Goal: Task Accomplishment & Management: Use online tool/utility

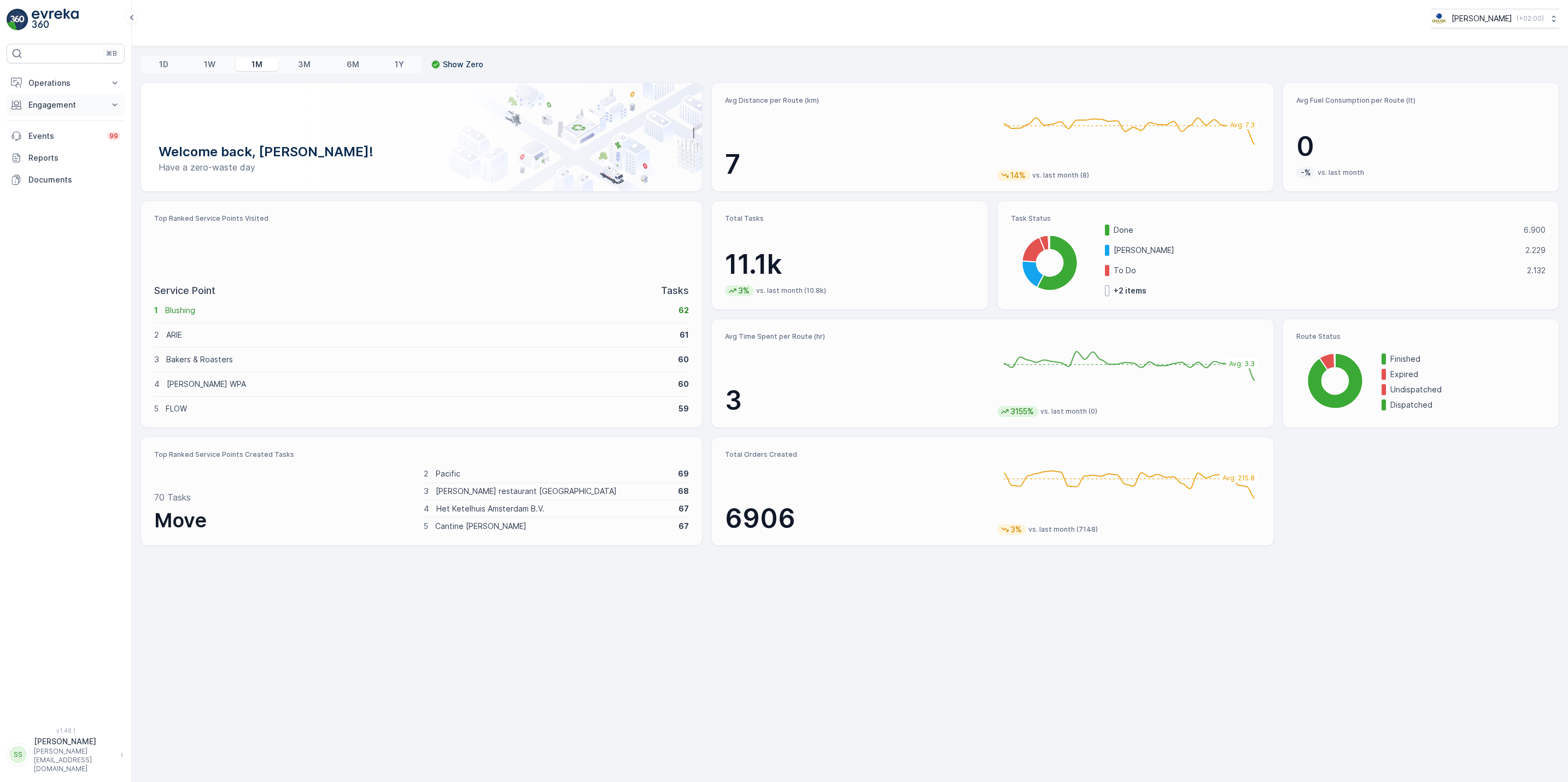
click at [76, 97] on button "Engagement" at bounding box center [65, 104] width 118 height 22
click at [73, 87] on p "Operations" at bounding box center [65, 83] width 74 height 11
click at [60, 146] on link "Cockpit" at bounding box center [73, 147] width 101 height 15
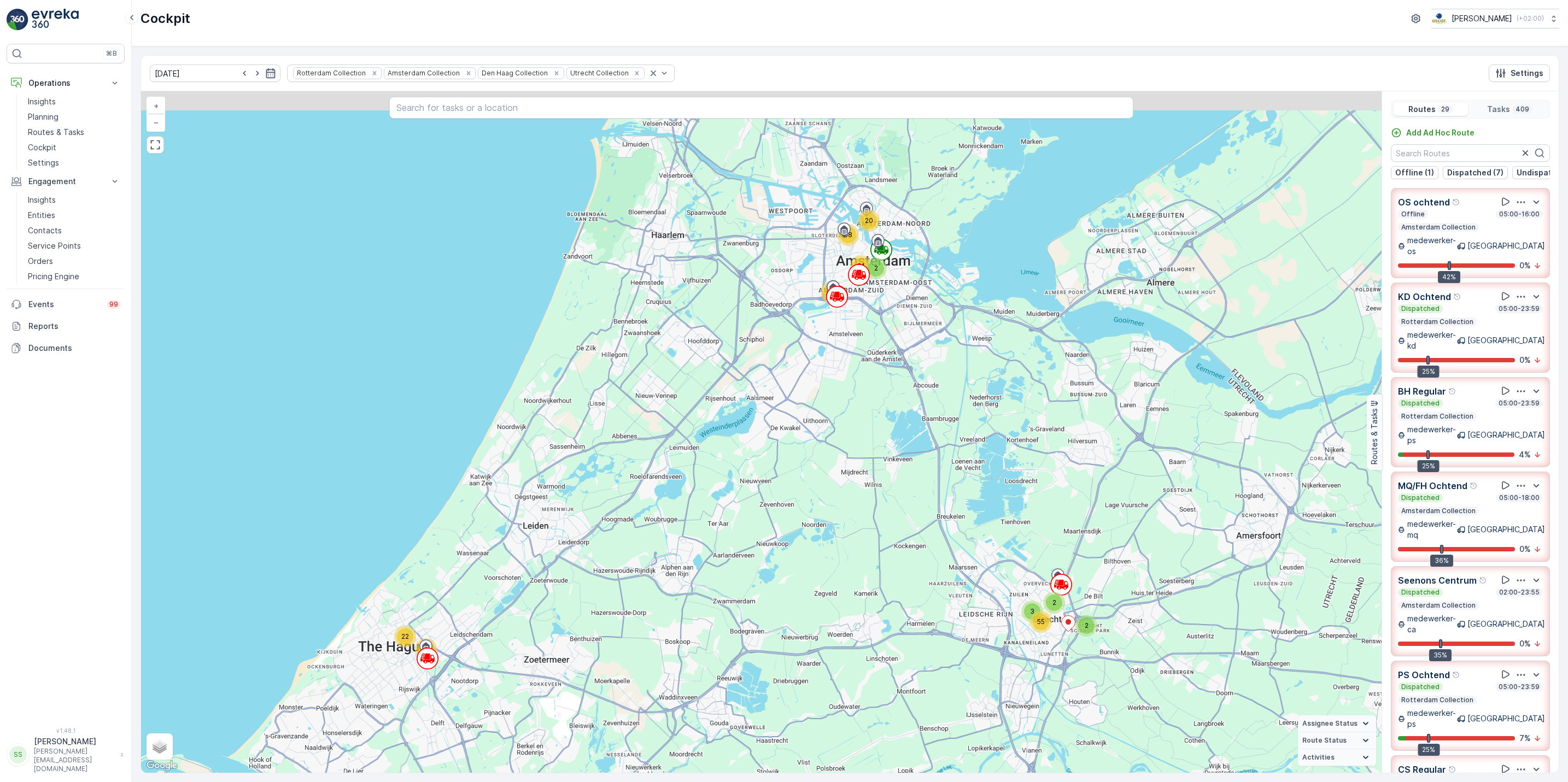
drag, startPoint x: 888, startPoint y: 197, endPoint x: 906, endPoint y: 183, distance: 22.8
click at [906, 183] on div "2 3 2 55 10 64 17 22 2 20 68 81 62 + − Satellite Roadmap Terrain Hybrid Leaflet…" at bounding box center [762, 431] width 1241 height 682
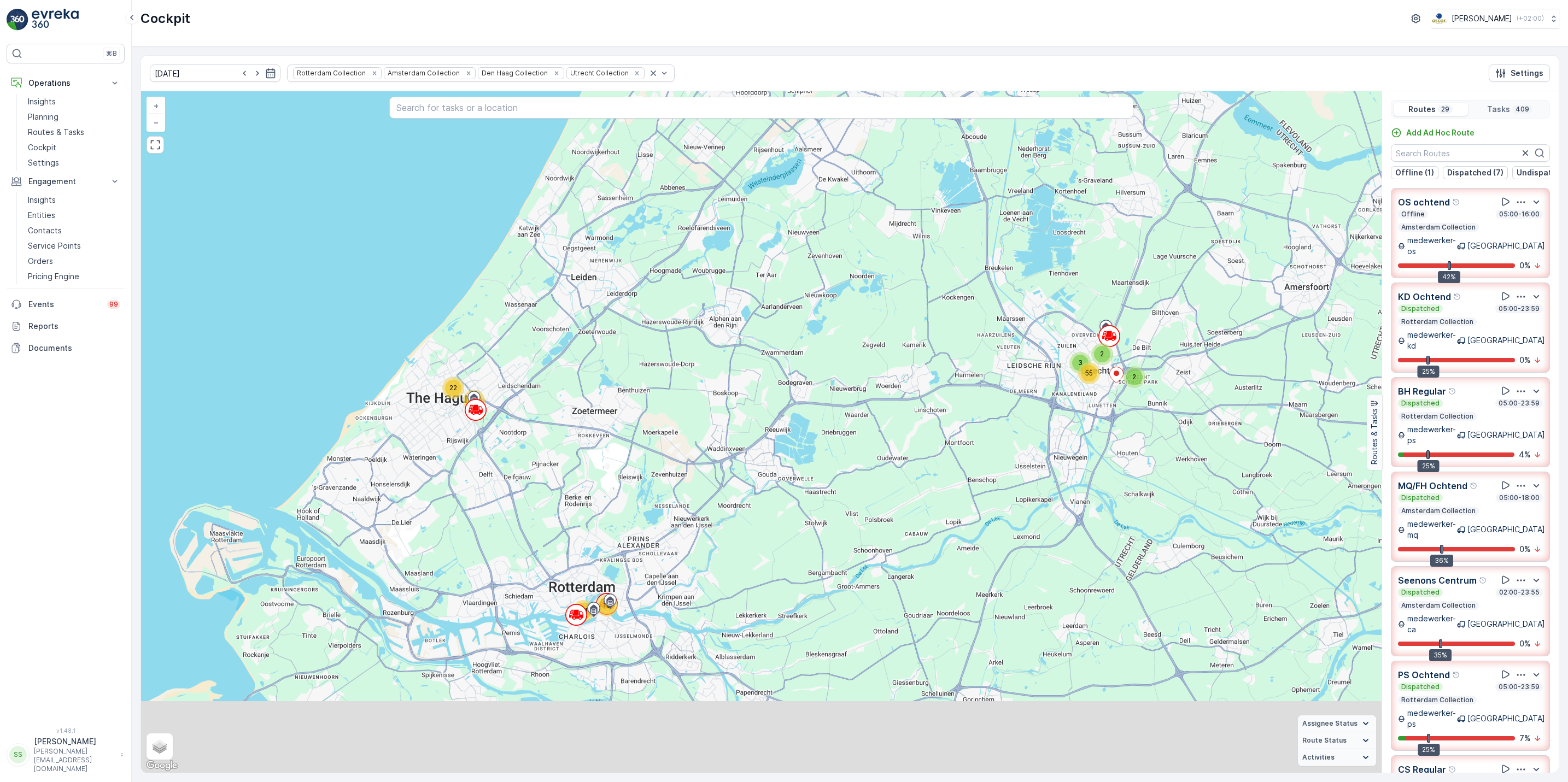
drag, startPoint x: 540, startPoint y: 590, endPoint x: 557, endPoint y: 458, distance: 133.1
click at [557, 458] on div "2 3 2 55 10 64 17 22 2 20 68 81 62 + − Satellite Roadmap Terrain Hybrid Leaflet…" at bounding box center [762, 431] width 1241 height 682
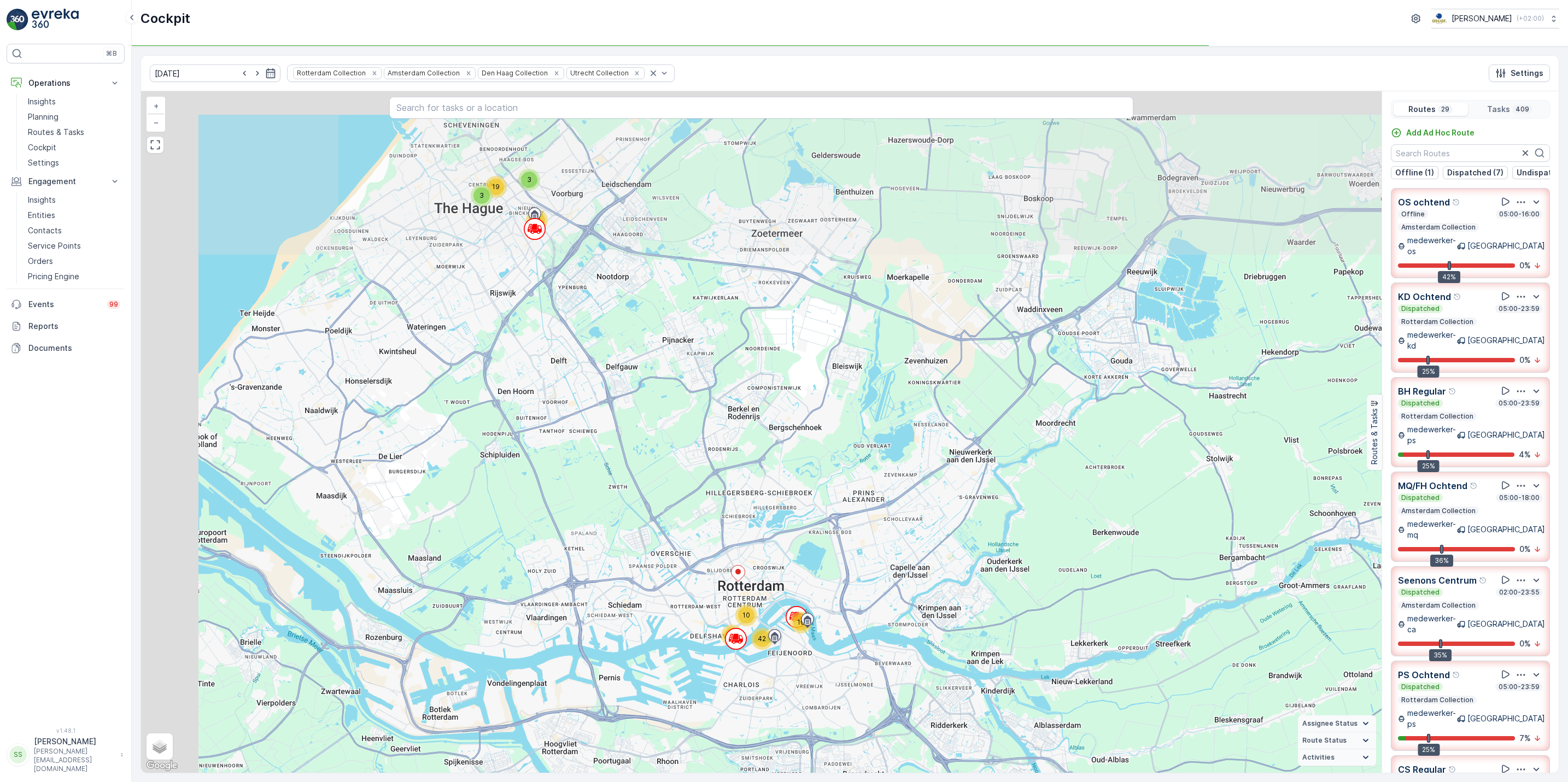
drag, startPoint x: 655, startPoint y: 363, endPoint x: 821, endPoint y: 549, distance: 249.3
click at [821, 549] on div "3 2 9 44 10 10 11 42 3 14 3 19 2 7 12 2 6 60 37 44 2 60 + − Satellite Roadmap T…" at bounding box center [762, 431] width 1241 height 682
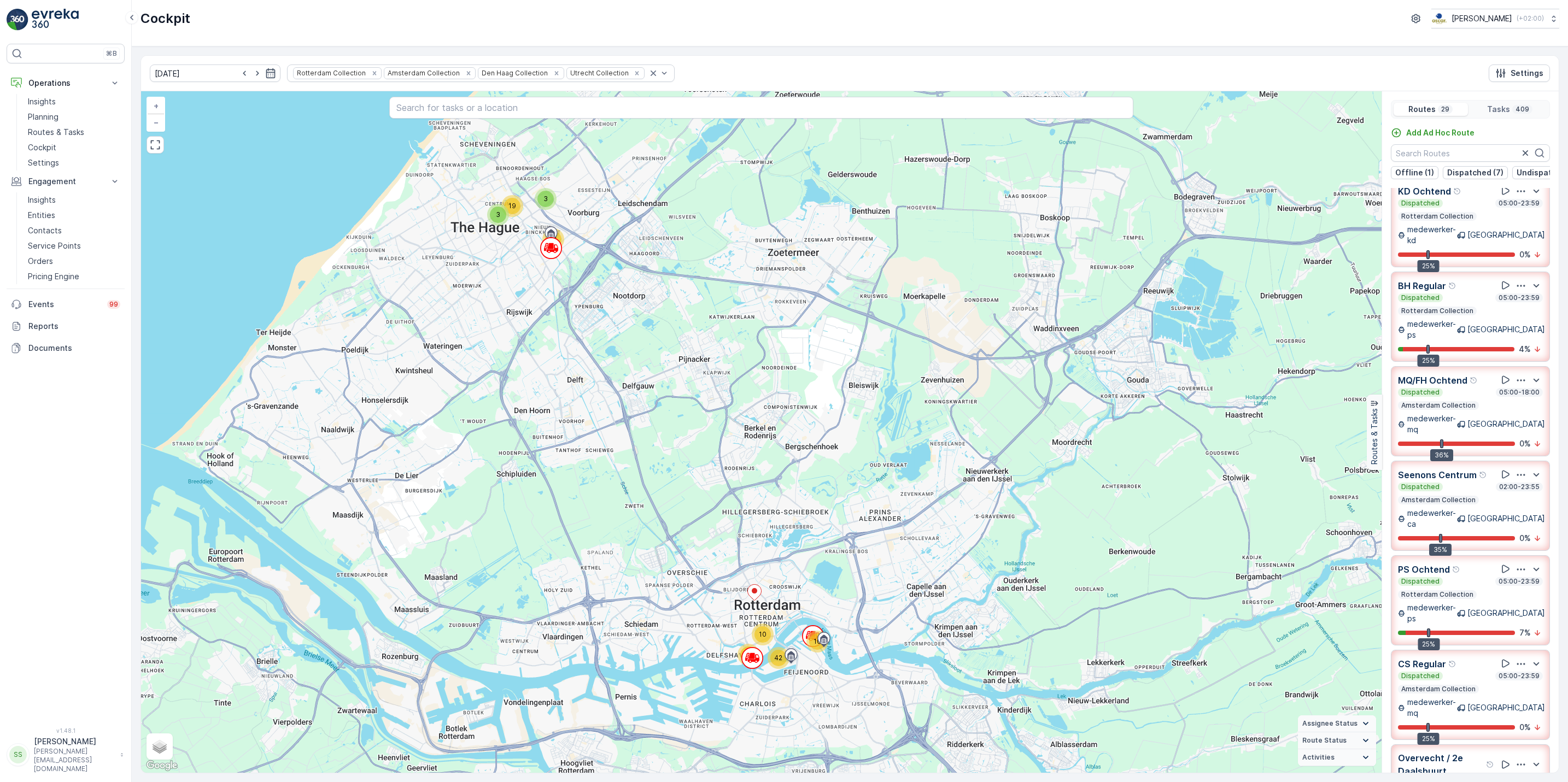
scroll to position [107, 0]
click at [53, 246] on p "Service Points" at bounding box center [54, 246] width 53 height 11
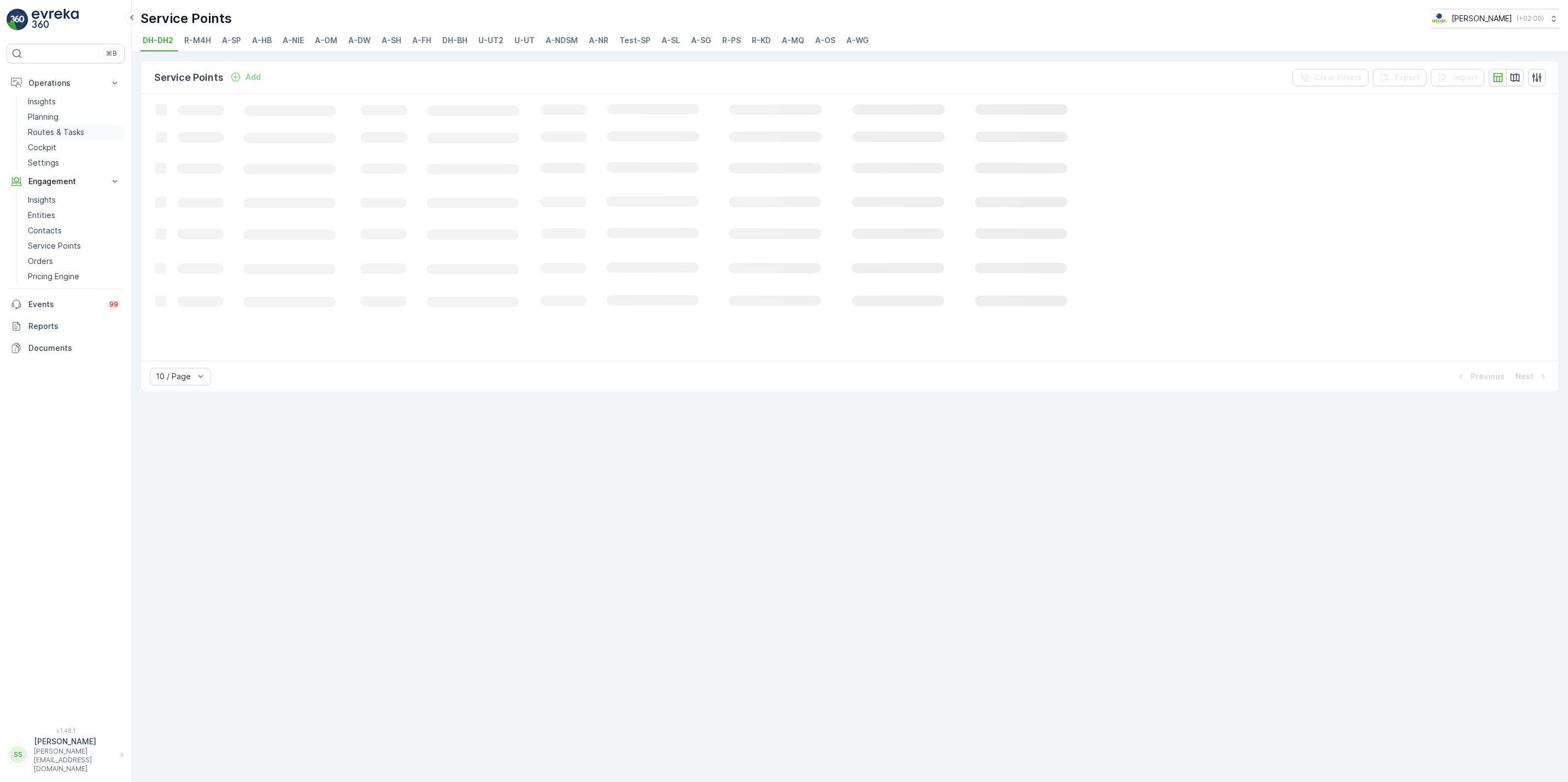
click at [58, 132] on p "Routes & Tasks" at bounding box center [56, 132] width 57 height 11
click at [186, 43] on span "Tasks" at bounding box center [192, 41] width 23 height 11
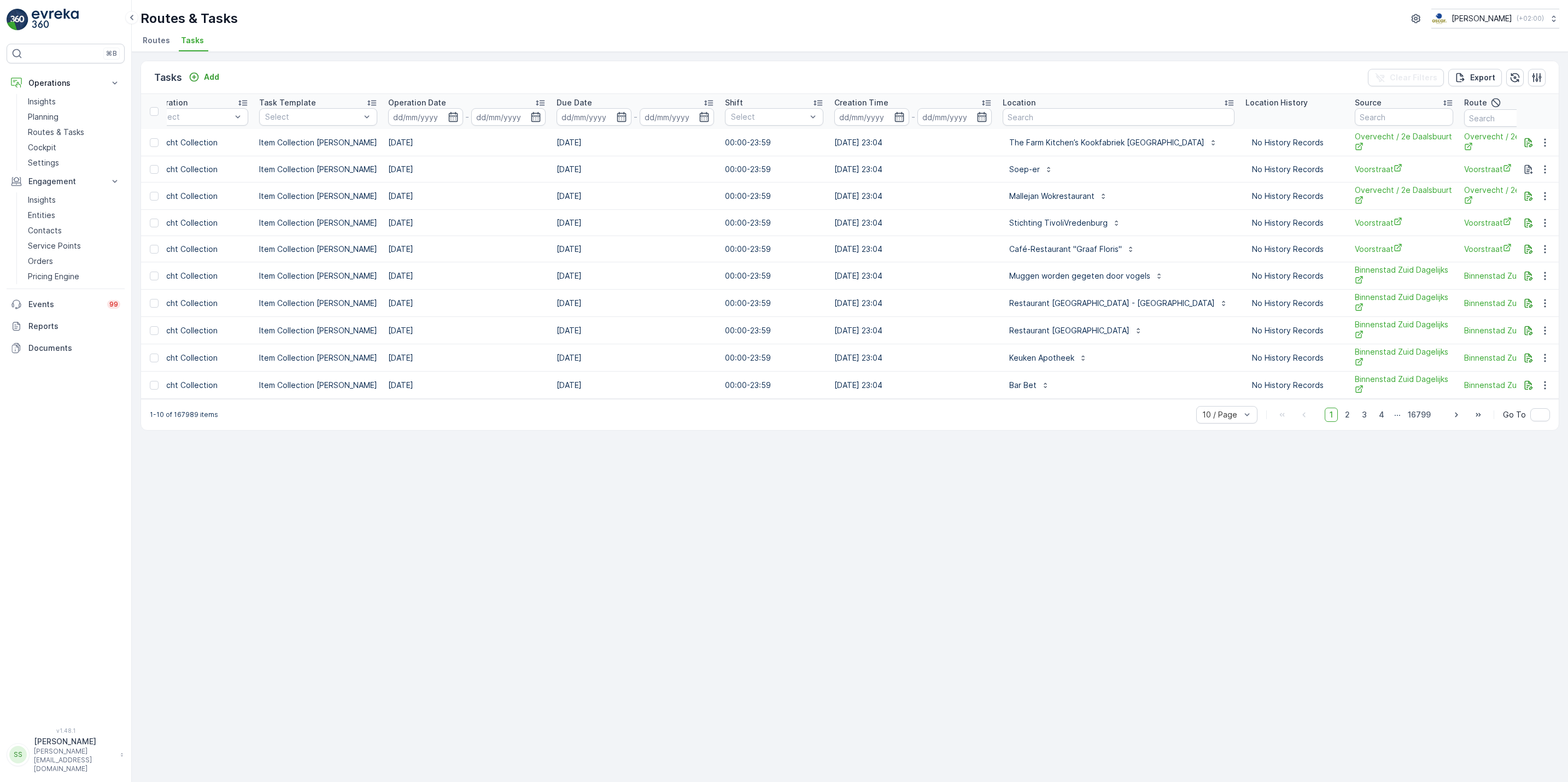
scroll to position [0, 331]
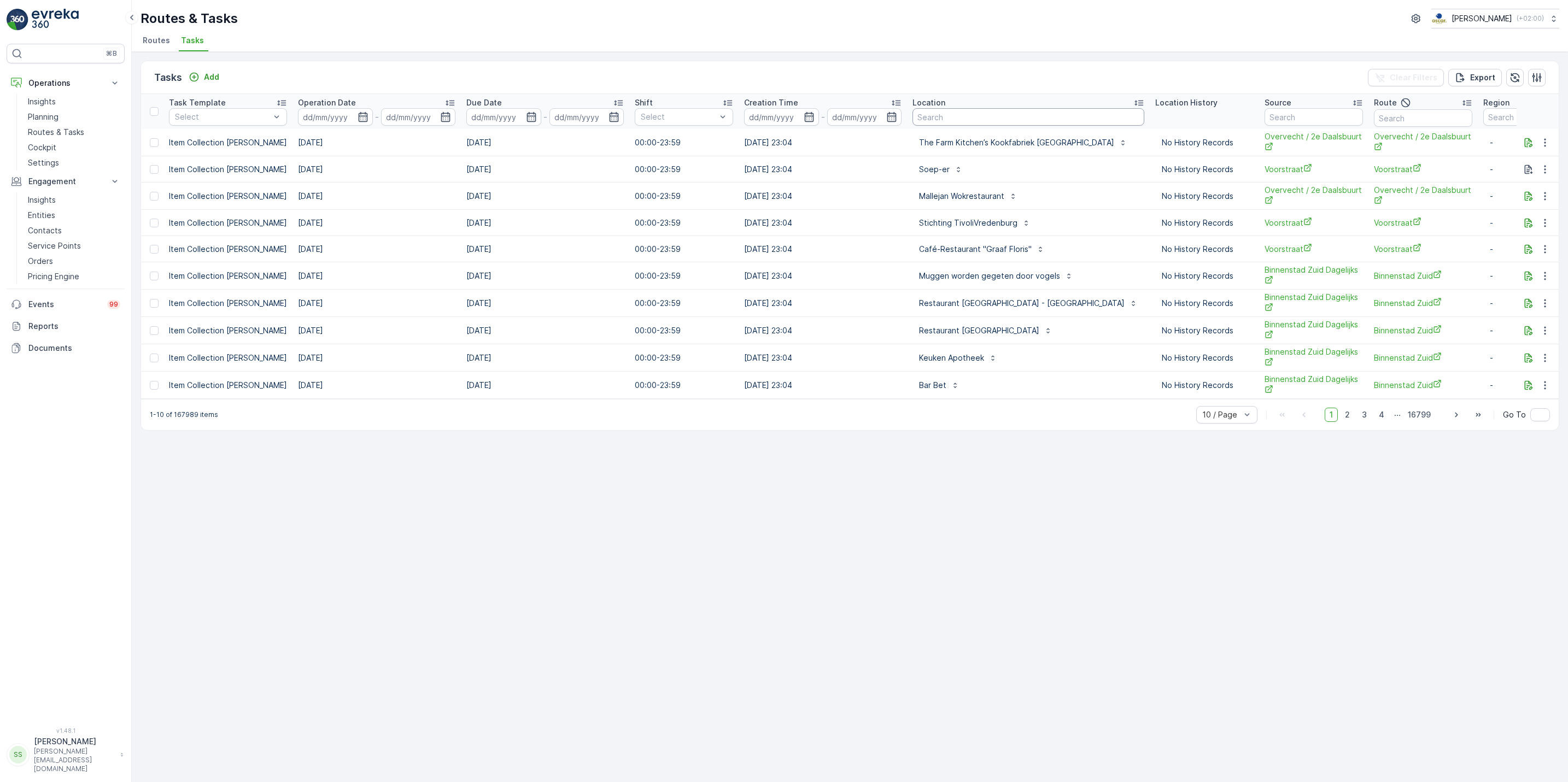
click at [995, 116] on input "text" at bounding box center [1028, 117] width 232 height 18
type input "statiege"
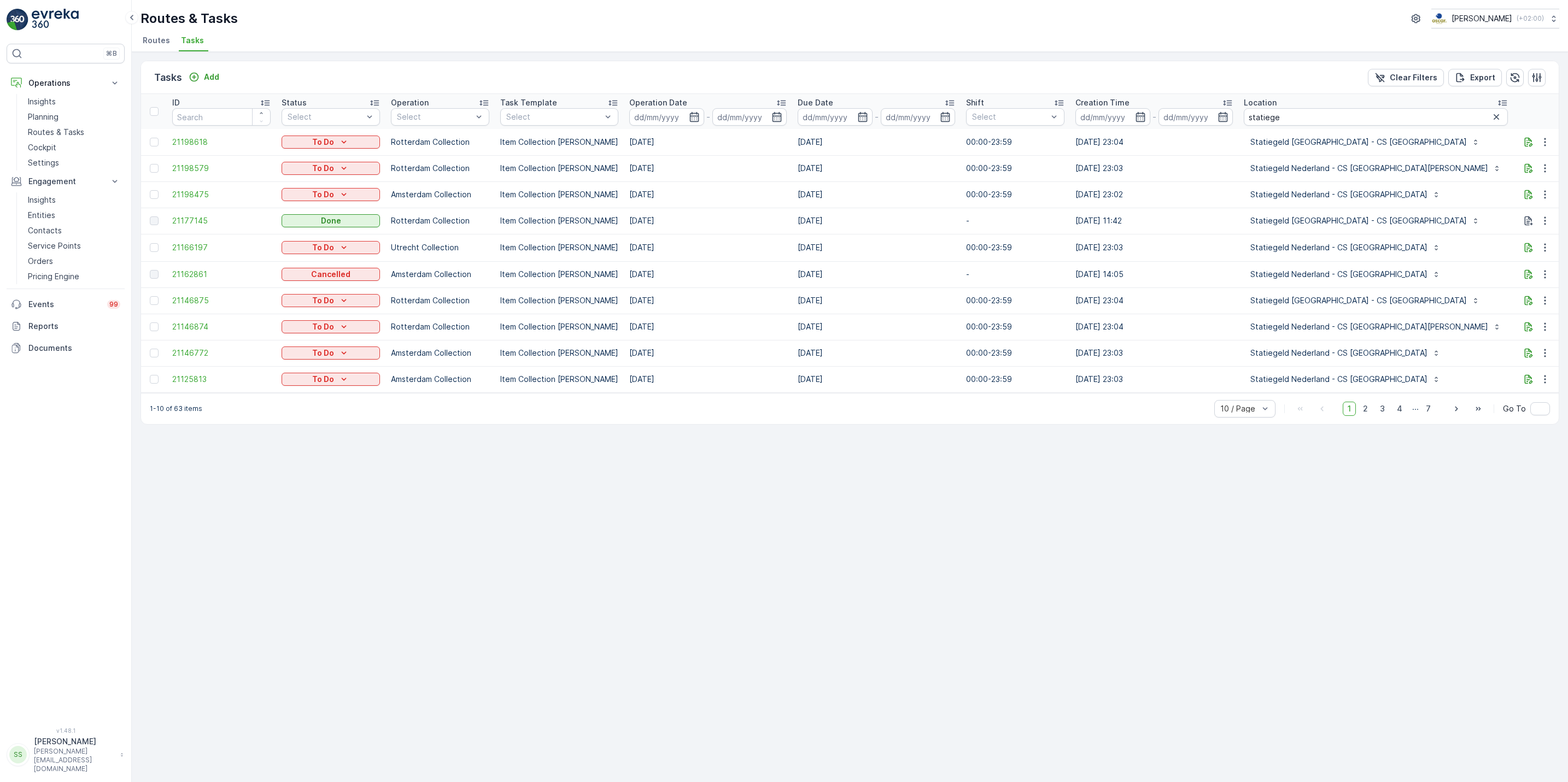
scroll to position [0, 326]
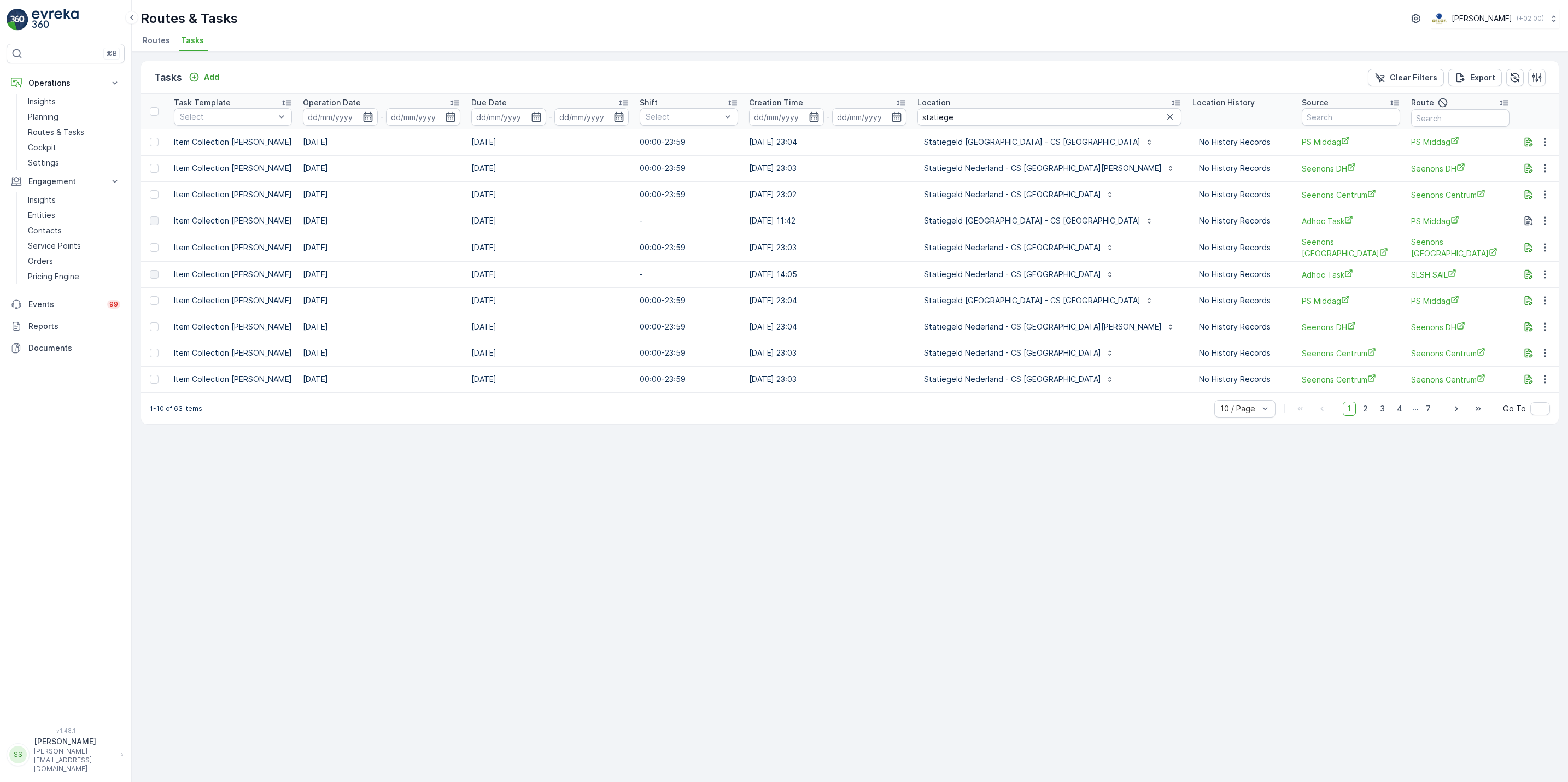
click at [284, 62] on div "Tasks Add Clear Filters Export" at bounding box center [850, 77] width 1418 height 33
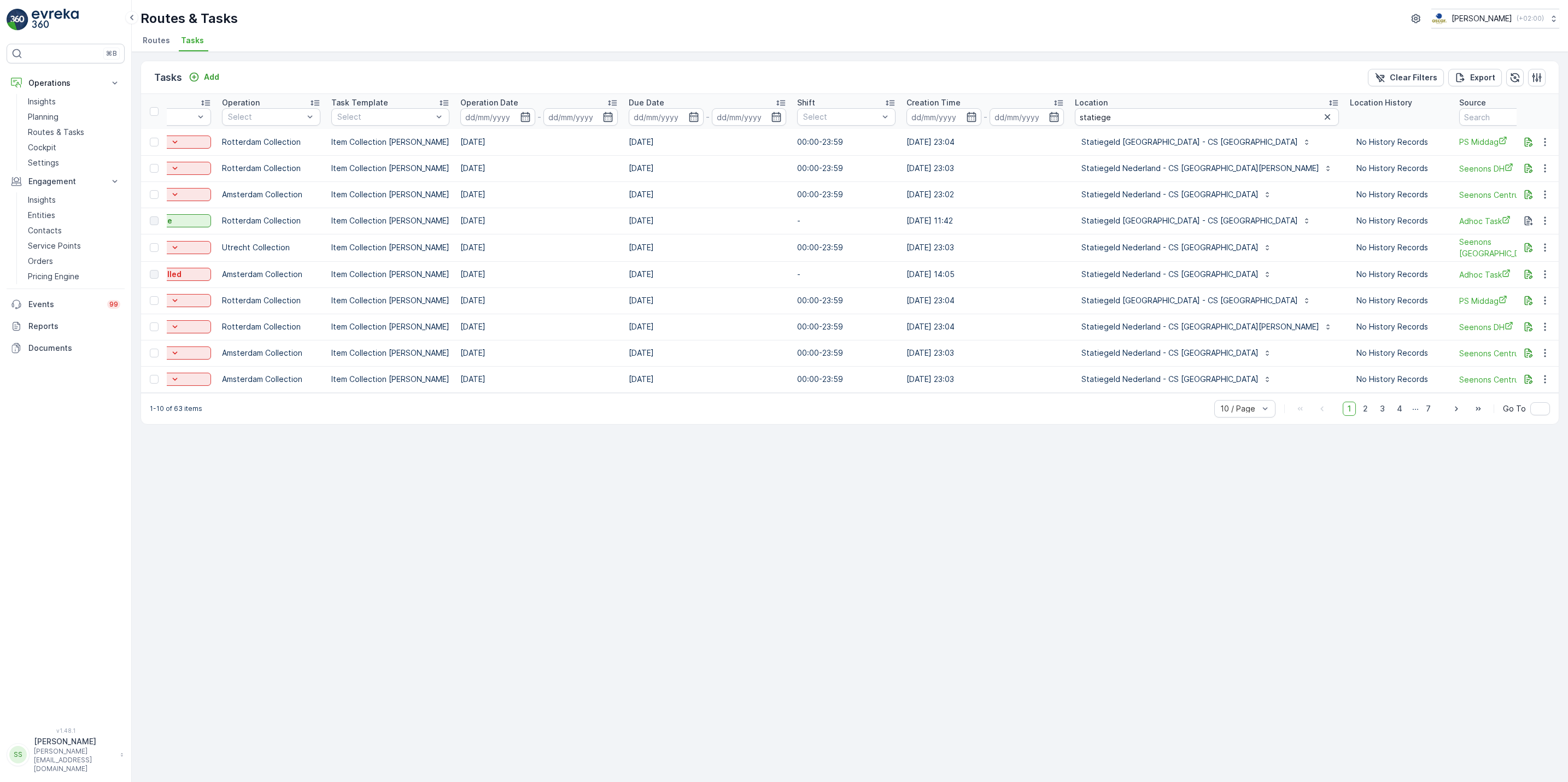
scroll to position [0, 187]
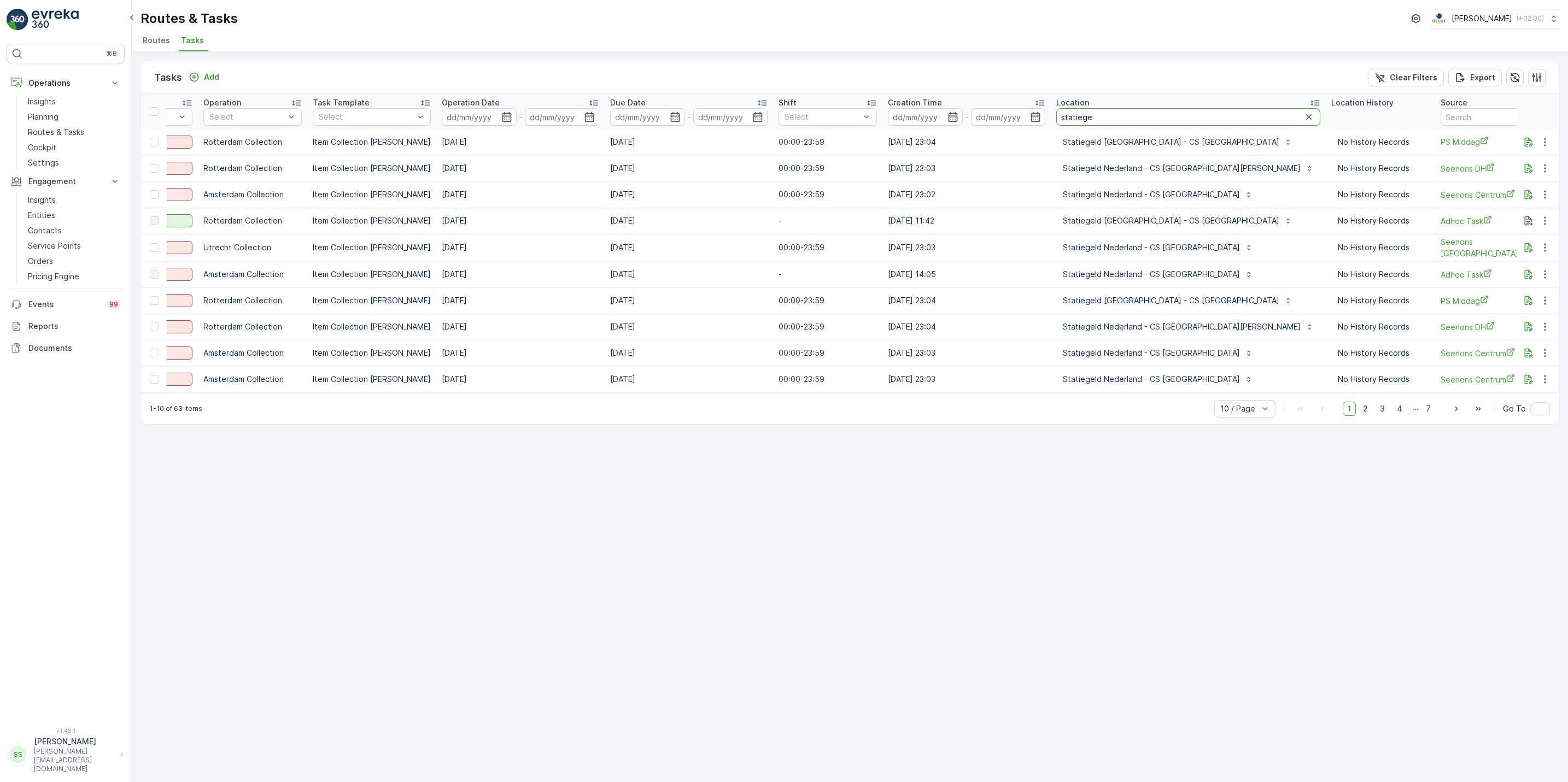
click at [1112, 112] on input "statiege" at bounding box center [1188, 117] width 264 height 18
click at [670, 119] on icon "button" at bounding box center [676, 117] width 11 height 11
click at [502, 116] on icon "button" at bounding box center [506, 117] width 10 height 10
click at [649, 248] on div "23" at bounding box center [648, 251] width 18 height 18
type input "[DATE]"
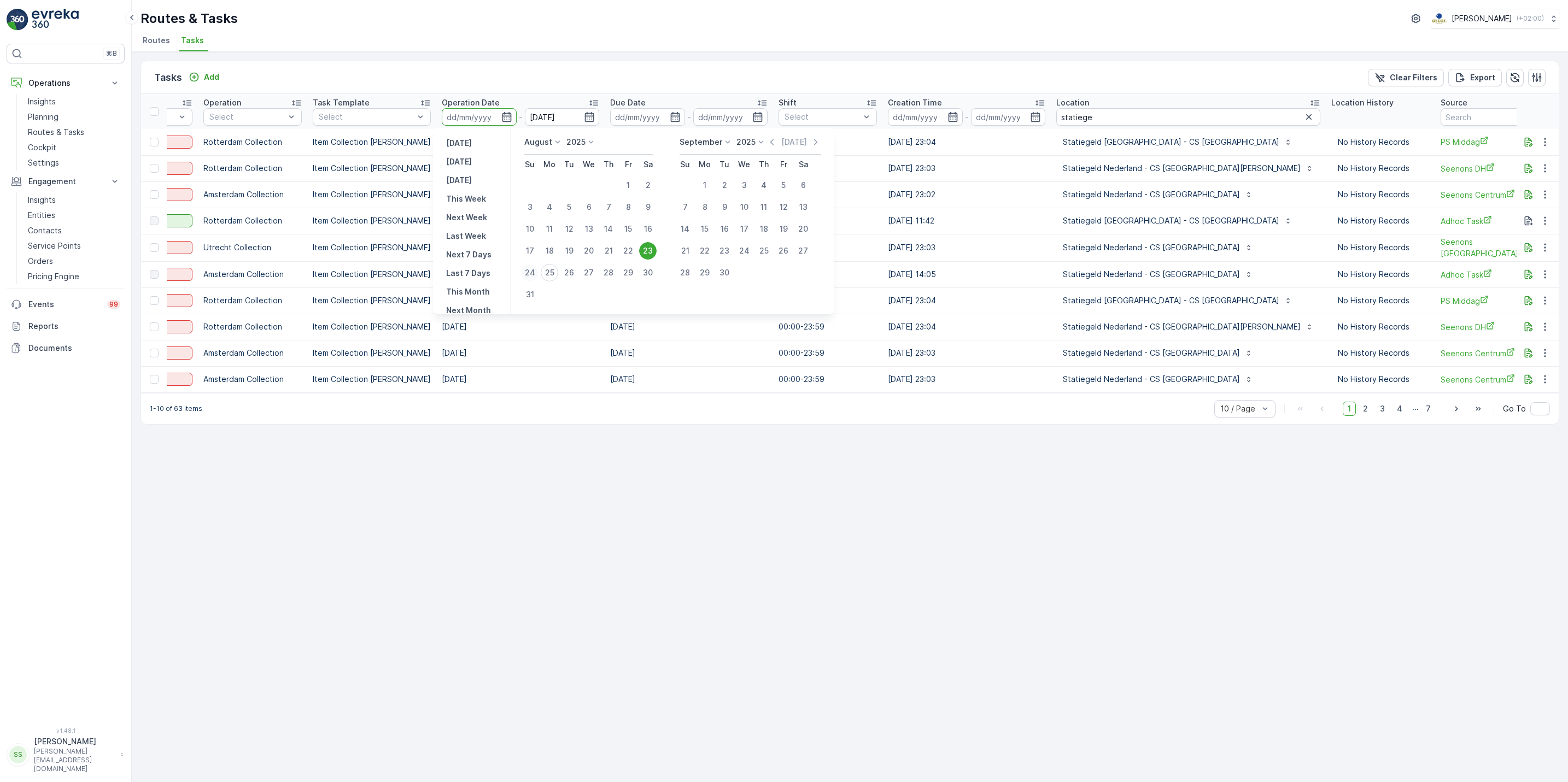
click at [530, 270] on div "24" at bounding box center [530, 273] width 18 height 18
type input "[DATE]"
click at [647, 250] on div "23" at bounding box center [648, 251] width 18 height 18
type input "[DATE]"
click at [648, 248] on div "23" at bounding box center [648, 251] width 18 height 18
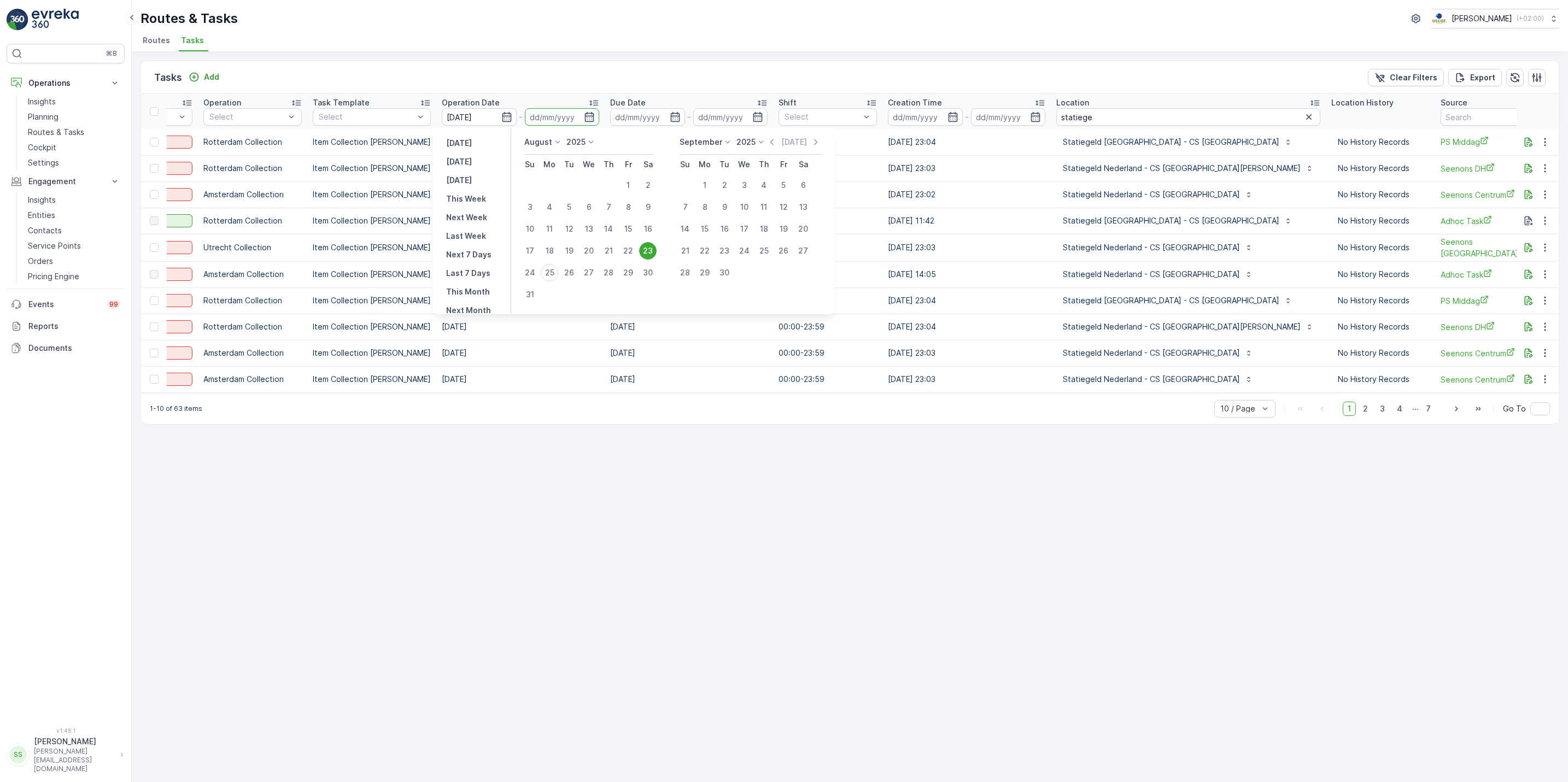
type input "[DATE]"
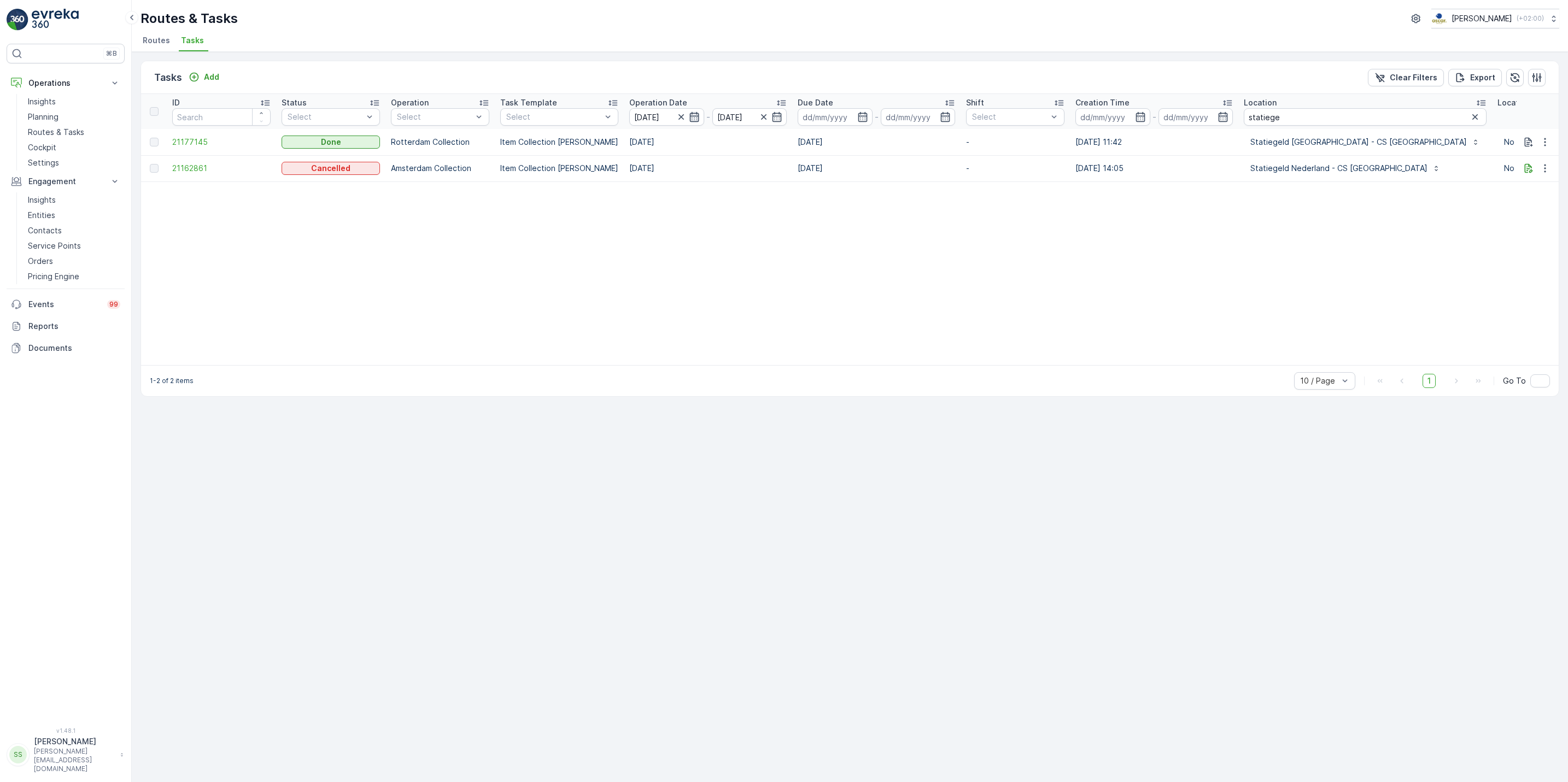
click at [690, 119] on icon "button" at bounding box center [695, 117] width 10 height 10
click at [737, 268] on div "25" at bounding box center [738, 273] width 18 height 18
type input "[DATE]"
click at [737, 268] on table "ID Status Select Operation Select Task Template Select Operation Date [DATE] - …" at bounding box center [1057, 230] width 1831 height 271
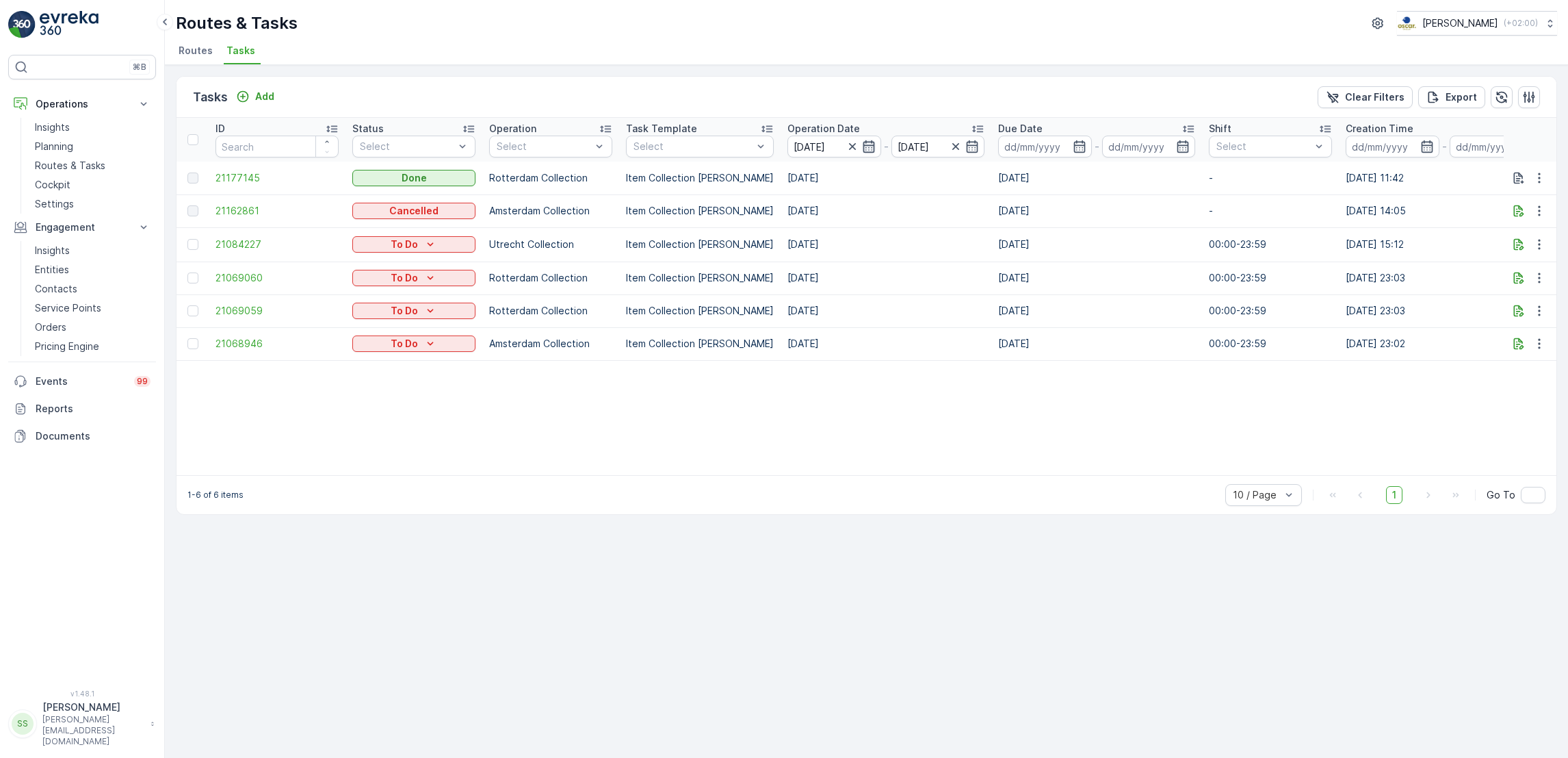
click at [863, 152] on icon "button" at bounding box center [869, 147] width 12 height 12
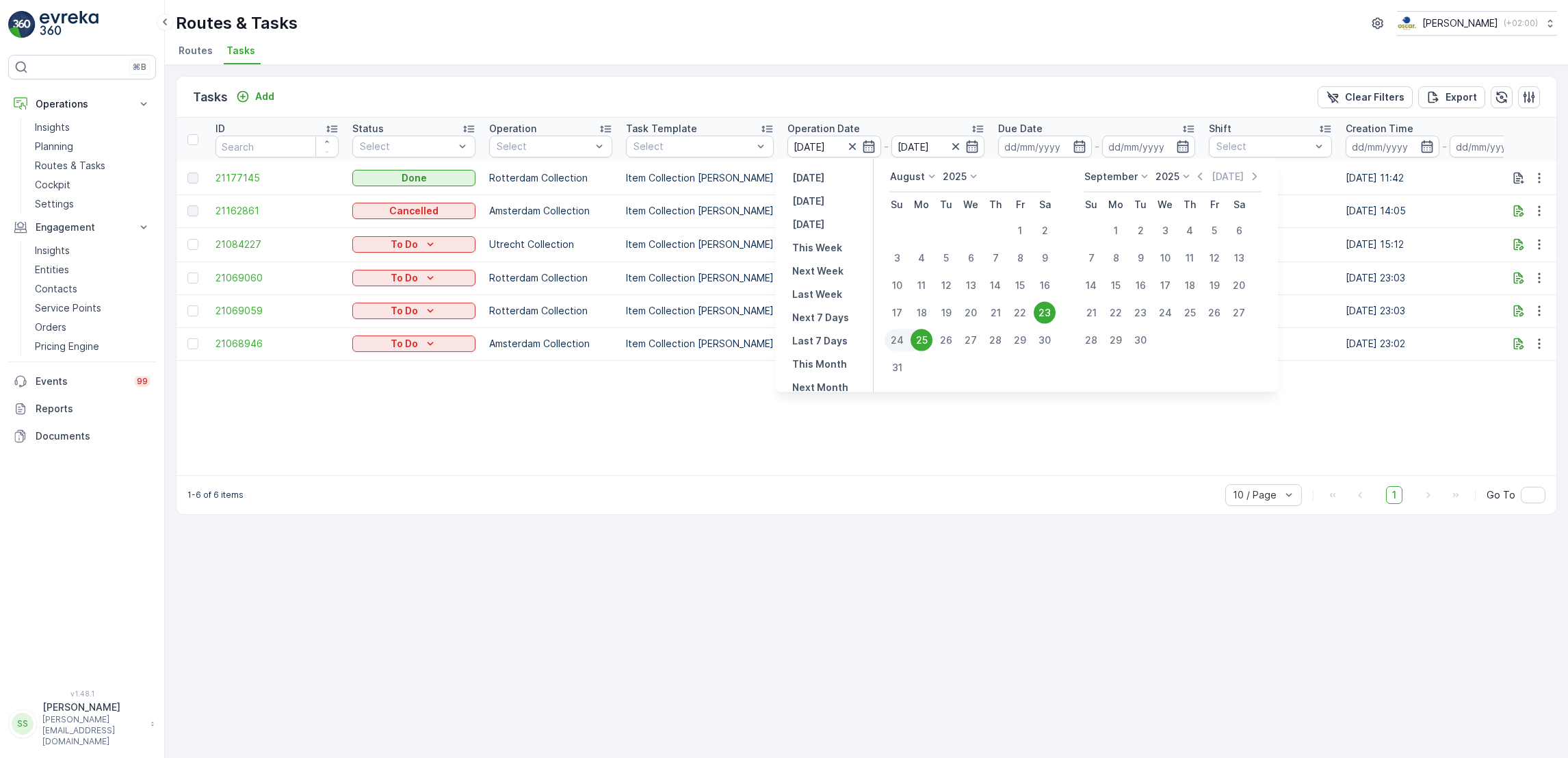
click at [895, 346] on div "24" at bounding box center [896, 341] width 25 height 22
type input "[DATE]"
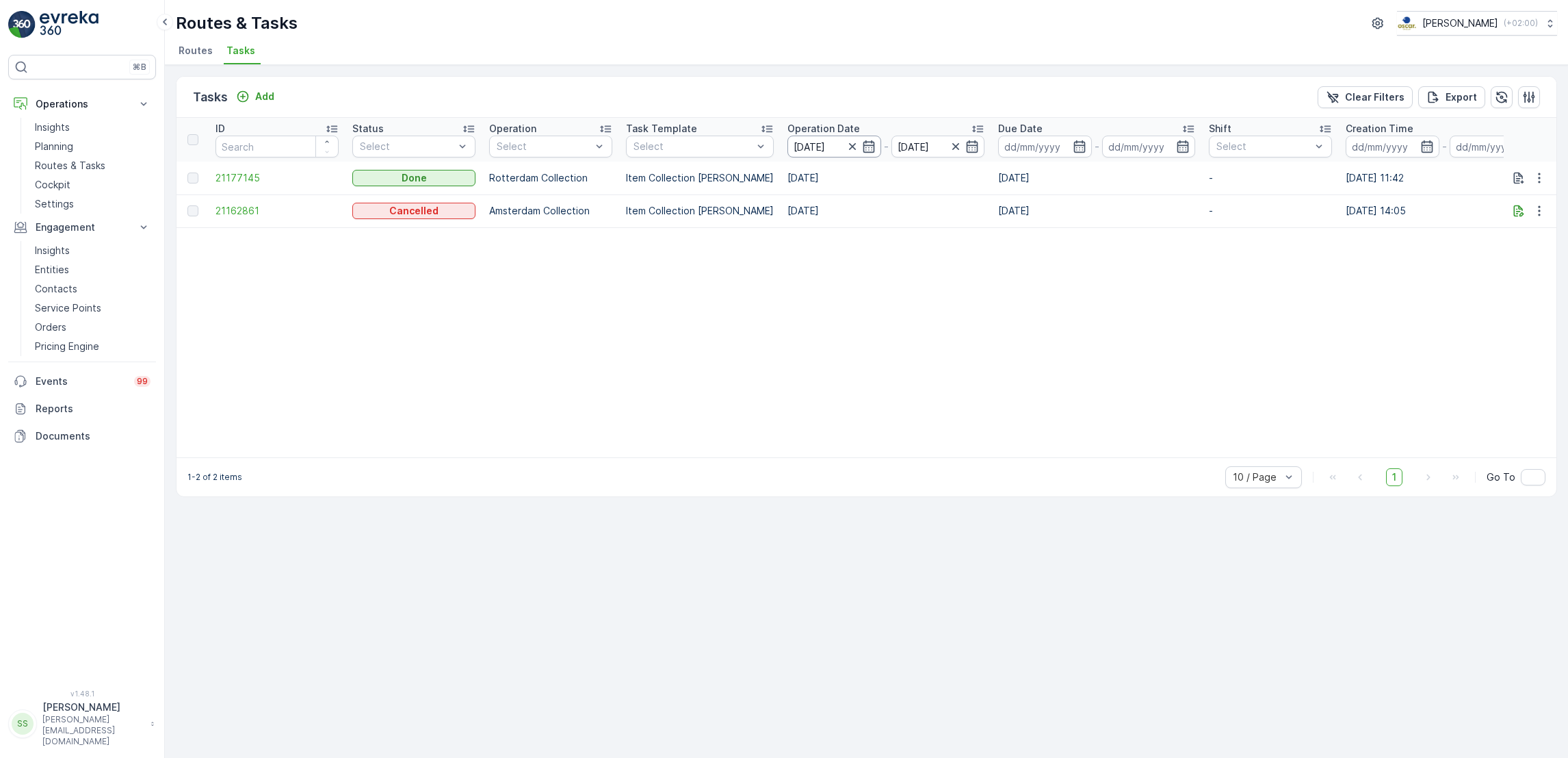
click at [865, 154] on input "[DATE]" at bounding box center [834, 147] width 94 height 22
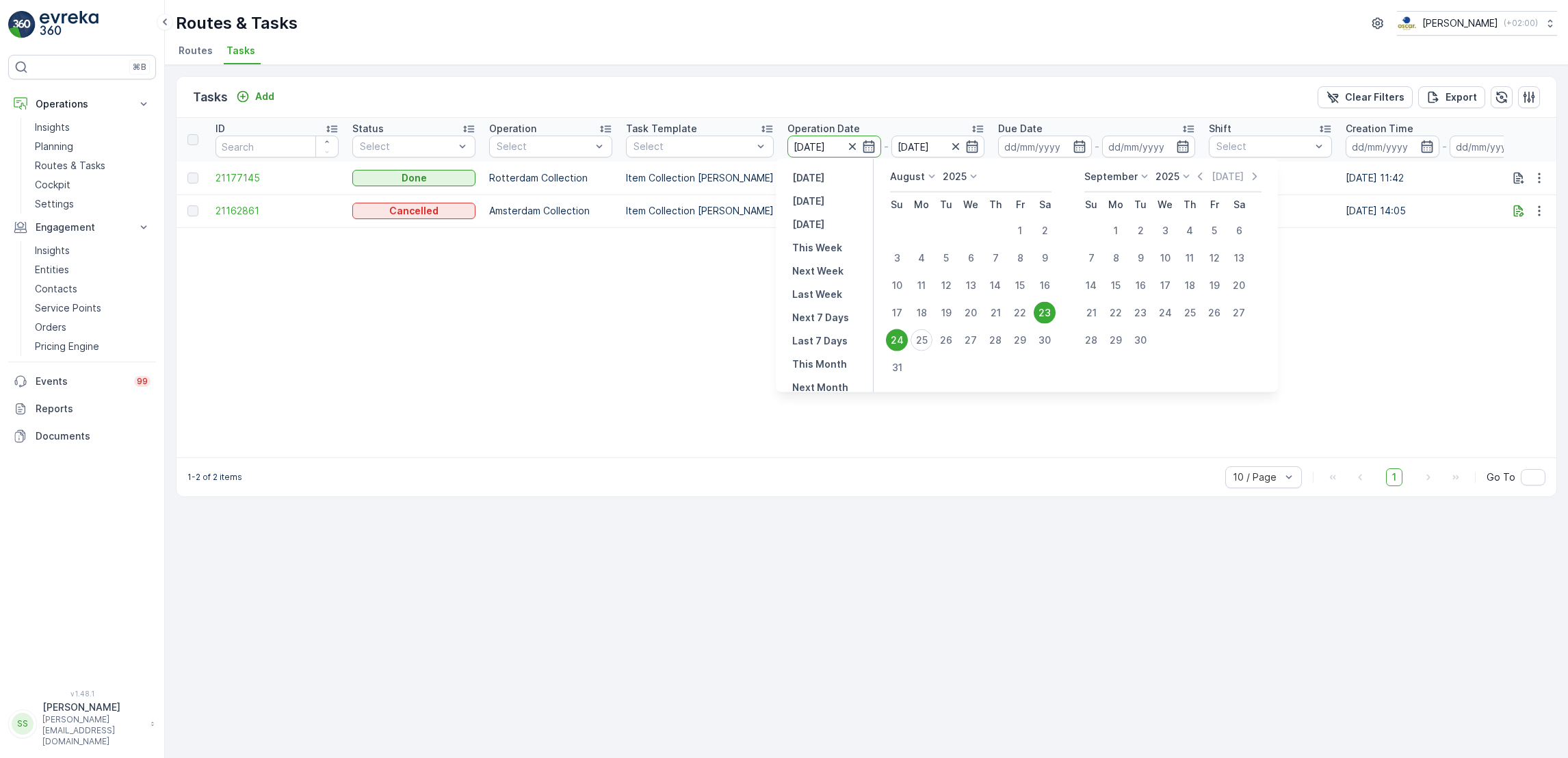
click at [894, 341] on div "24" at bounding box center [897, 341] width 22 height 22
type input "[DATE]"
click at [894, 341] on div "24" at bounding box center [897, 341] width 22 height 22
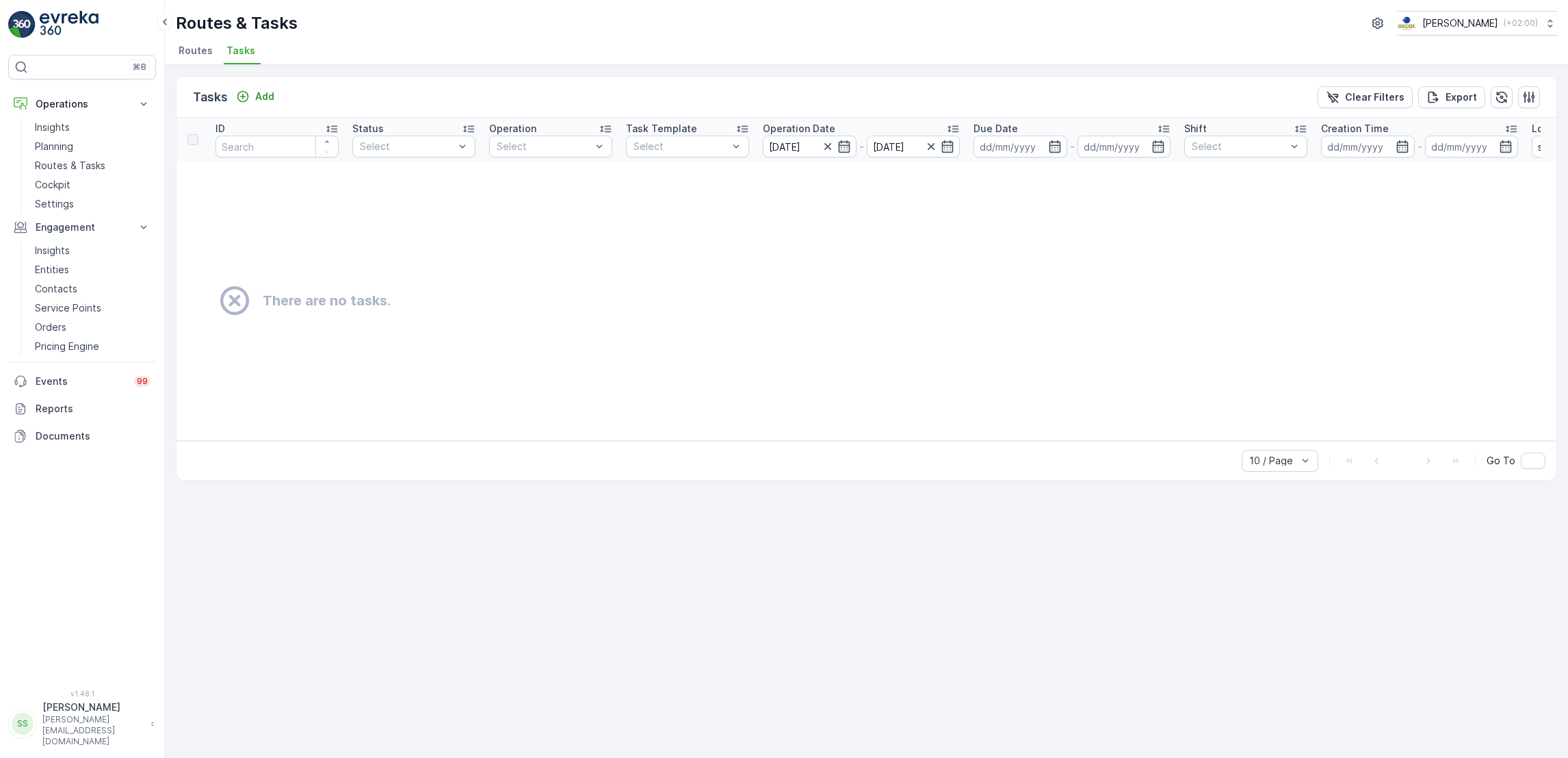
scroll to position [0, 25]
click at [36, 163] on p "Routes & Tasks" at bounding box center [70, 166] width 71 height 14
